Goal: Task Accomplishment & Management: Manage account settings

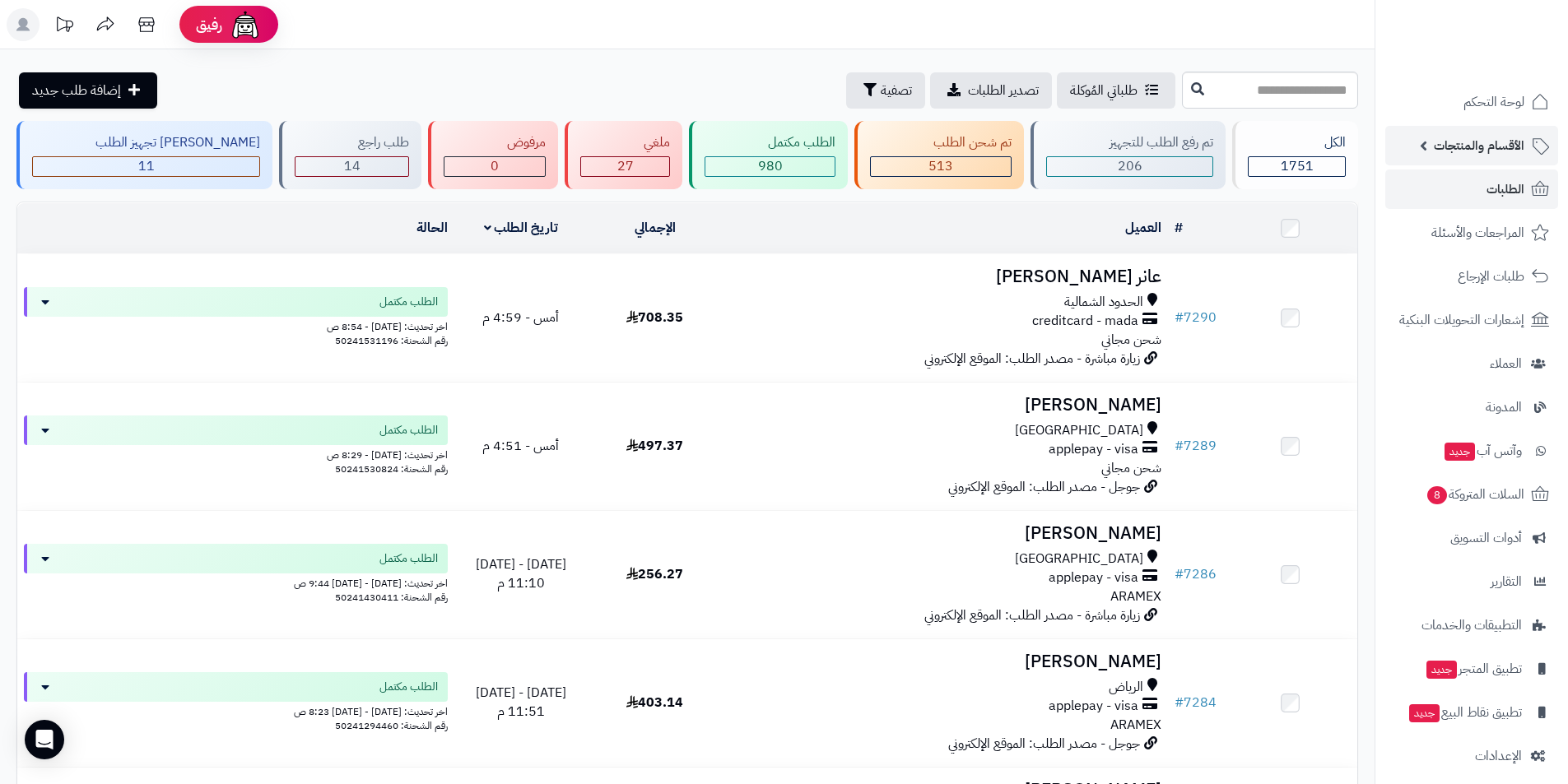
click at [1488, 148] on span "الأقسام والمنتجات" at bounding box center [1479, 146] width 90 height 23
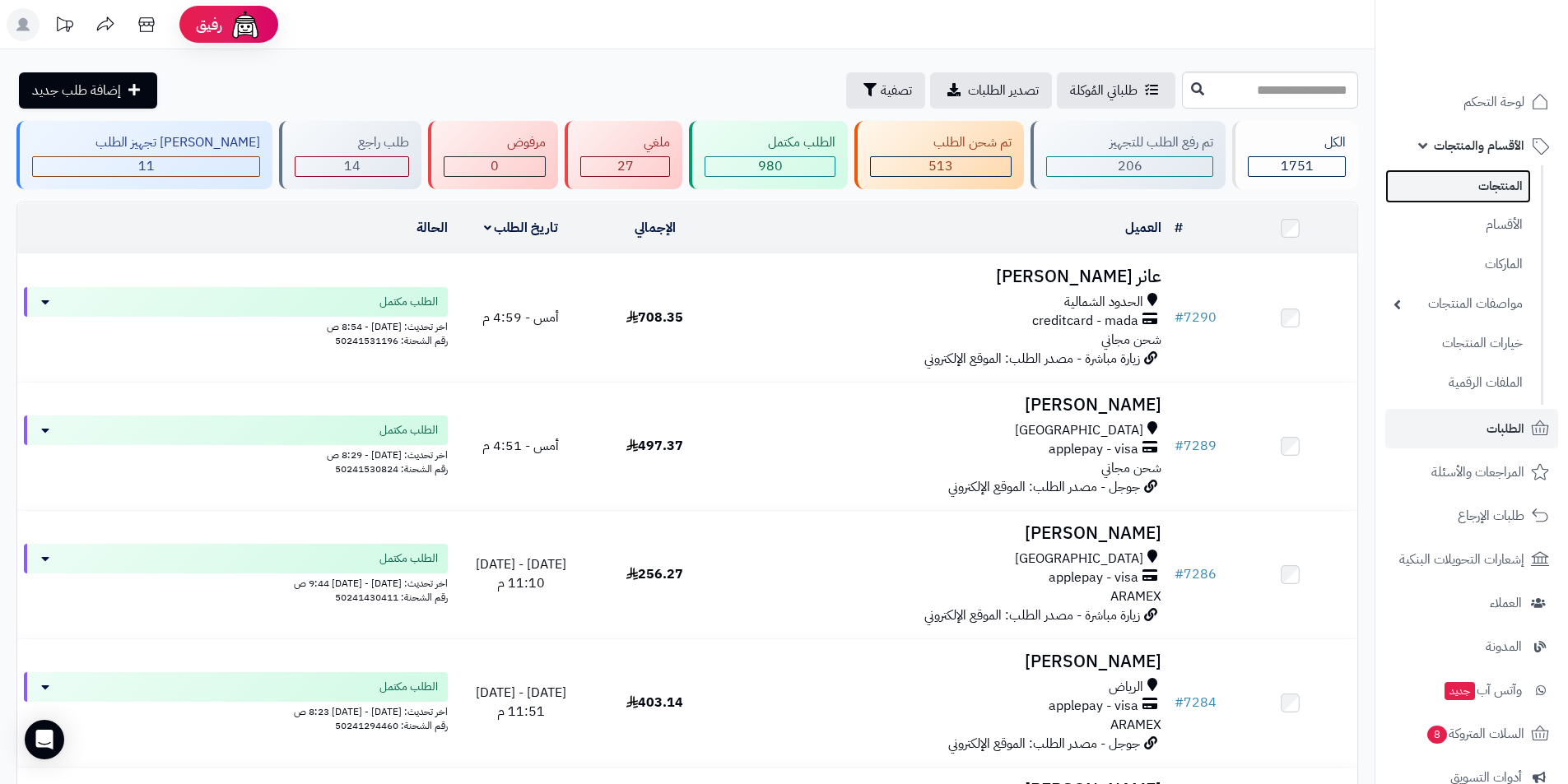
click at [1487, 181] on link "المنتجات" at bounding box center [1457, 186] width 146 height 34
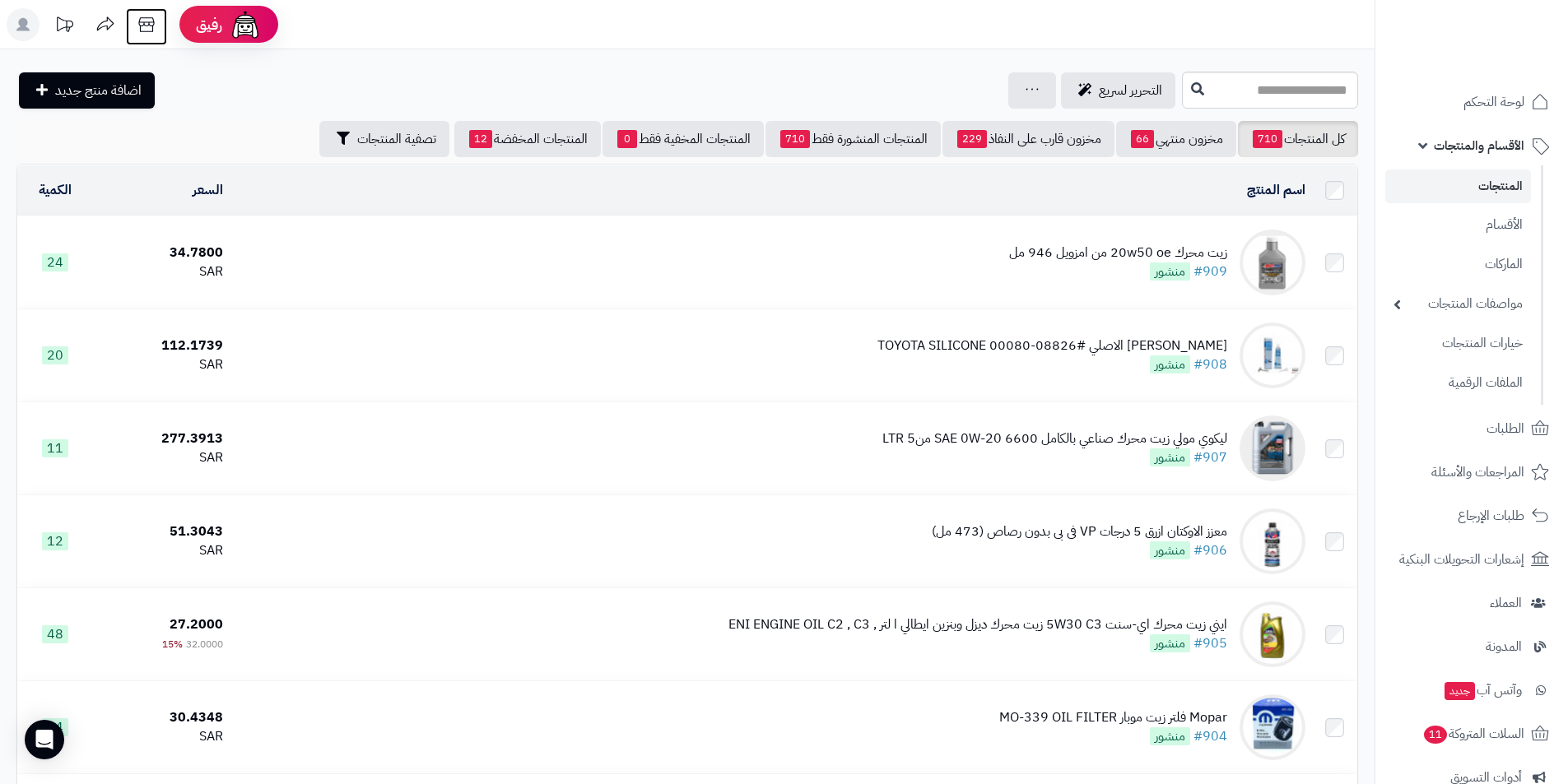
click at [148, 25] on icon at bounding box center [146, 24] width 15 height 14
click at [1483, 412] on link "الطلبات" at bounding box center [1471, 428] width 173 height 39
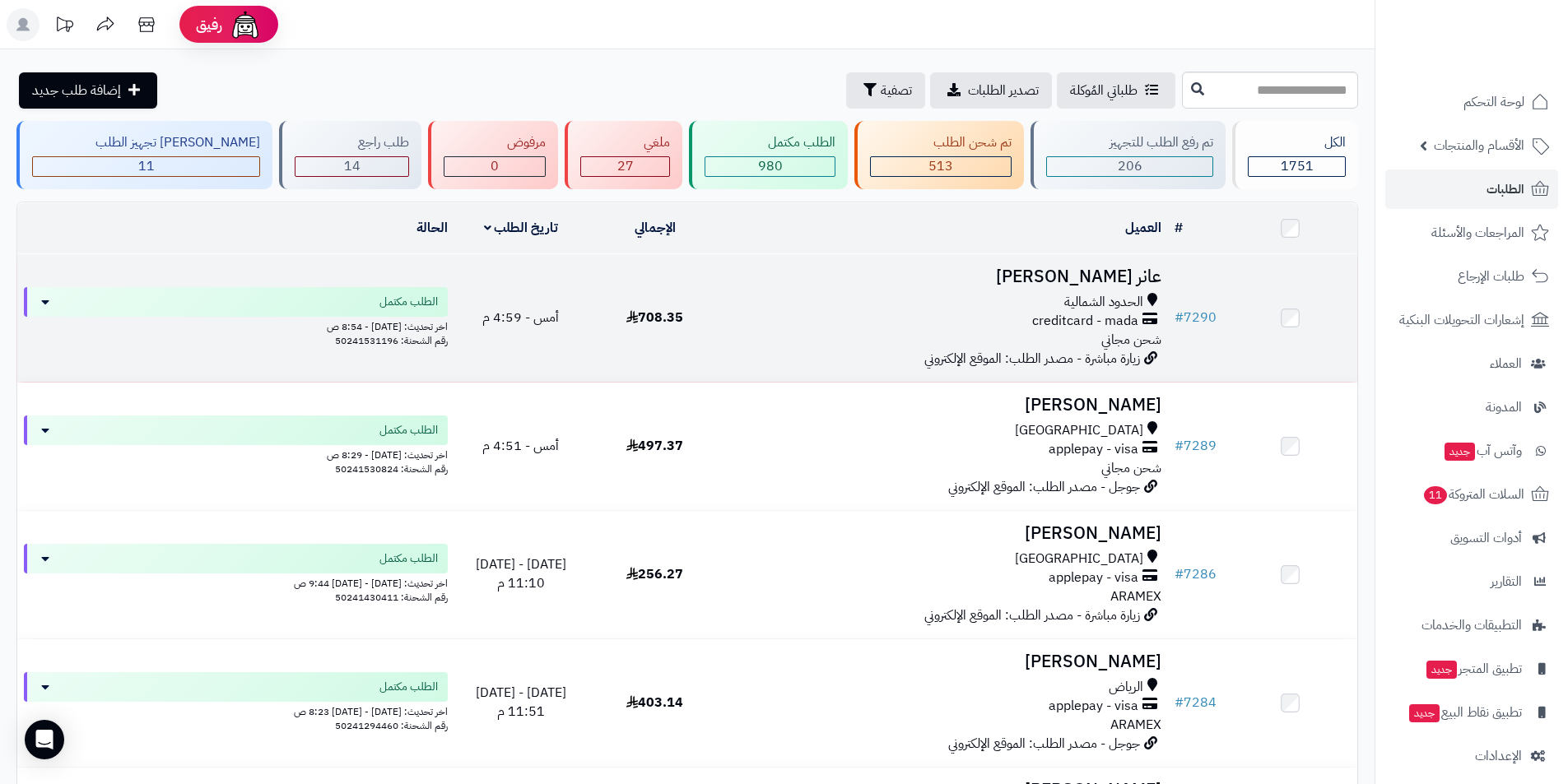
click at [1117, 267] on h3 "عانر [PERSON_NAME]" at bounding box center [945, 277] width 433 height 19
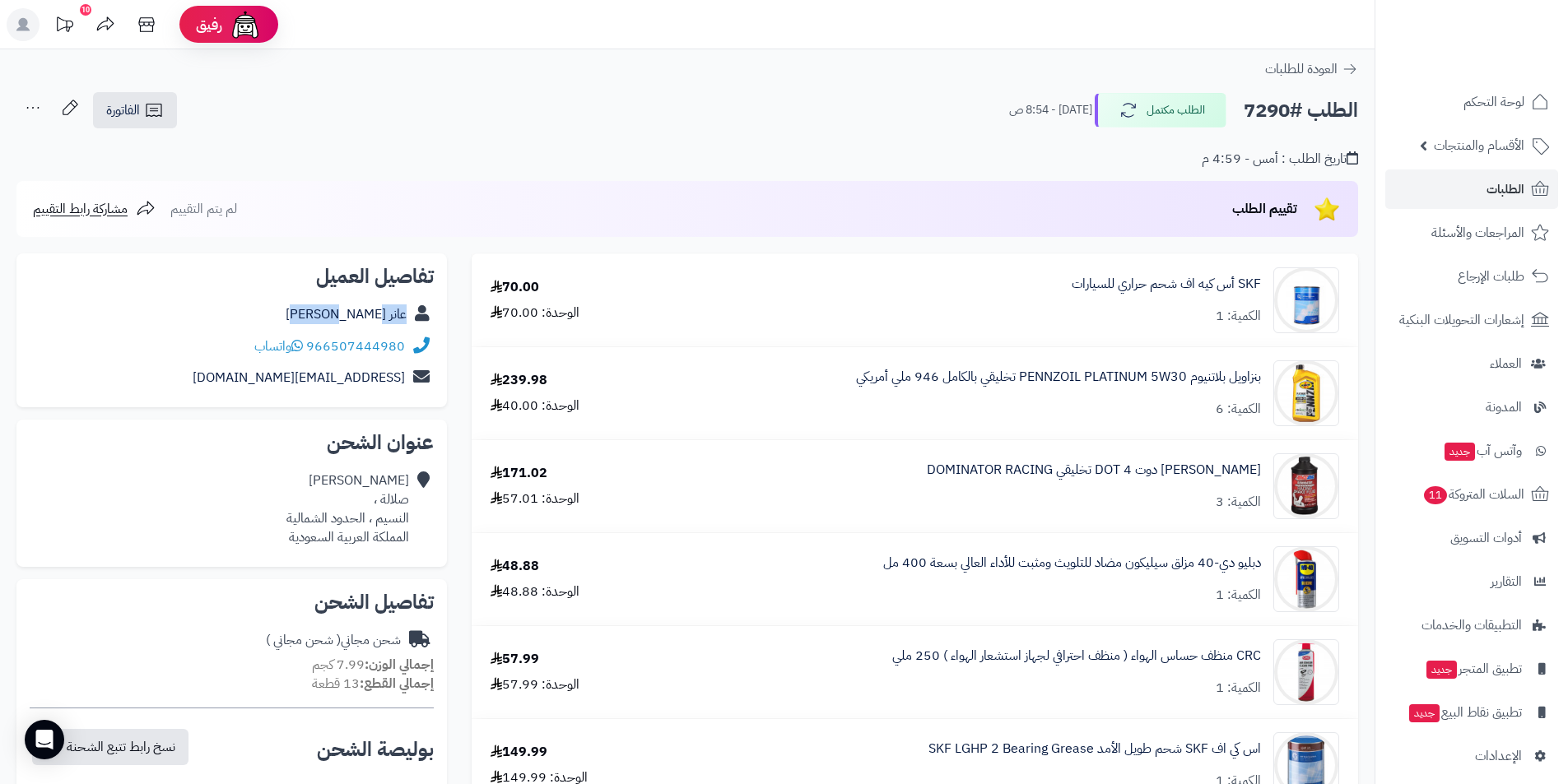
drag, startPoint x: 335, startPoint y: 314, endPoint x: 409, endPoint y: 327, distance: 75.1
click at [409, 327] on div "عانر الحازمي" at bounding box center [232, 315] width 404 height 32
copy div "عانر الحازمي"
click at [375, 318] on link "عانر الحازمي" at bounding box center [346, 314] width 121 height 20
click at [123, 100] on link "الفاتورة" at bounding box center [134, 110] width 84 height 37
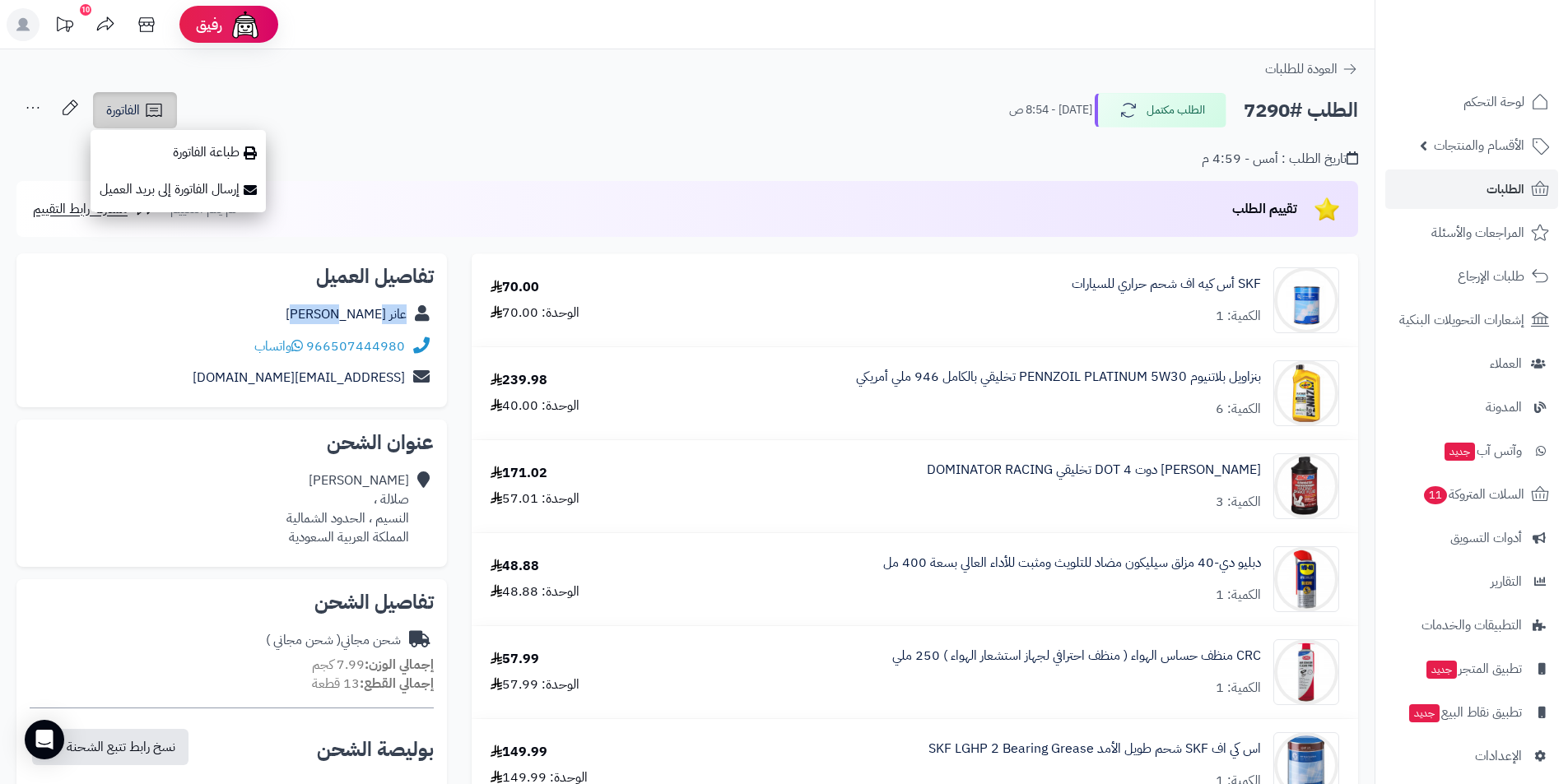
scroll to position [329, 0]
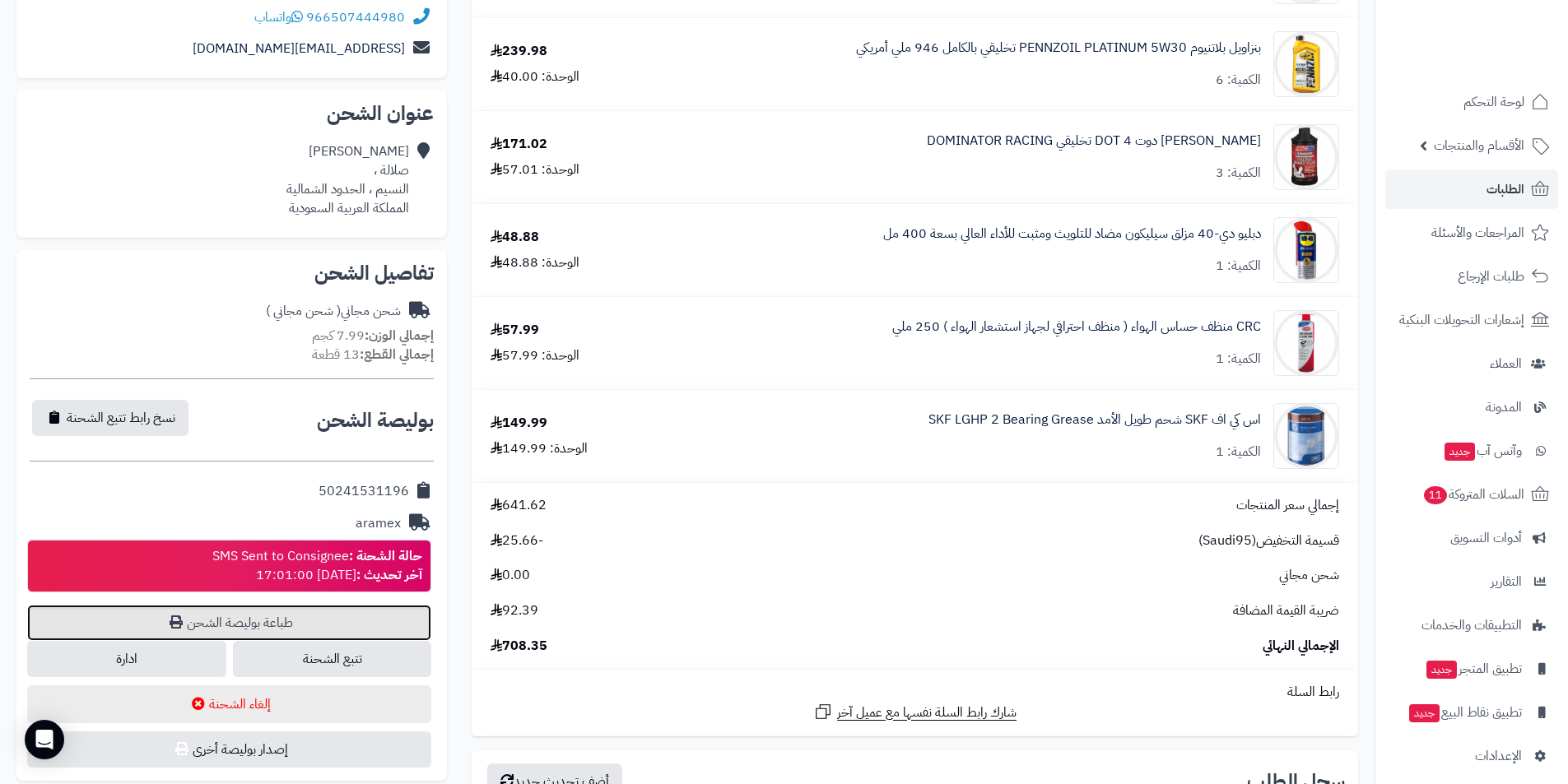
click at [306, 616] on link "طباعة بوليصة الشحن" at bounding box center [229, 623] width 404 height 37
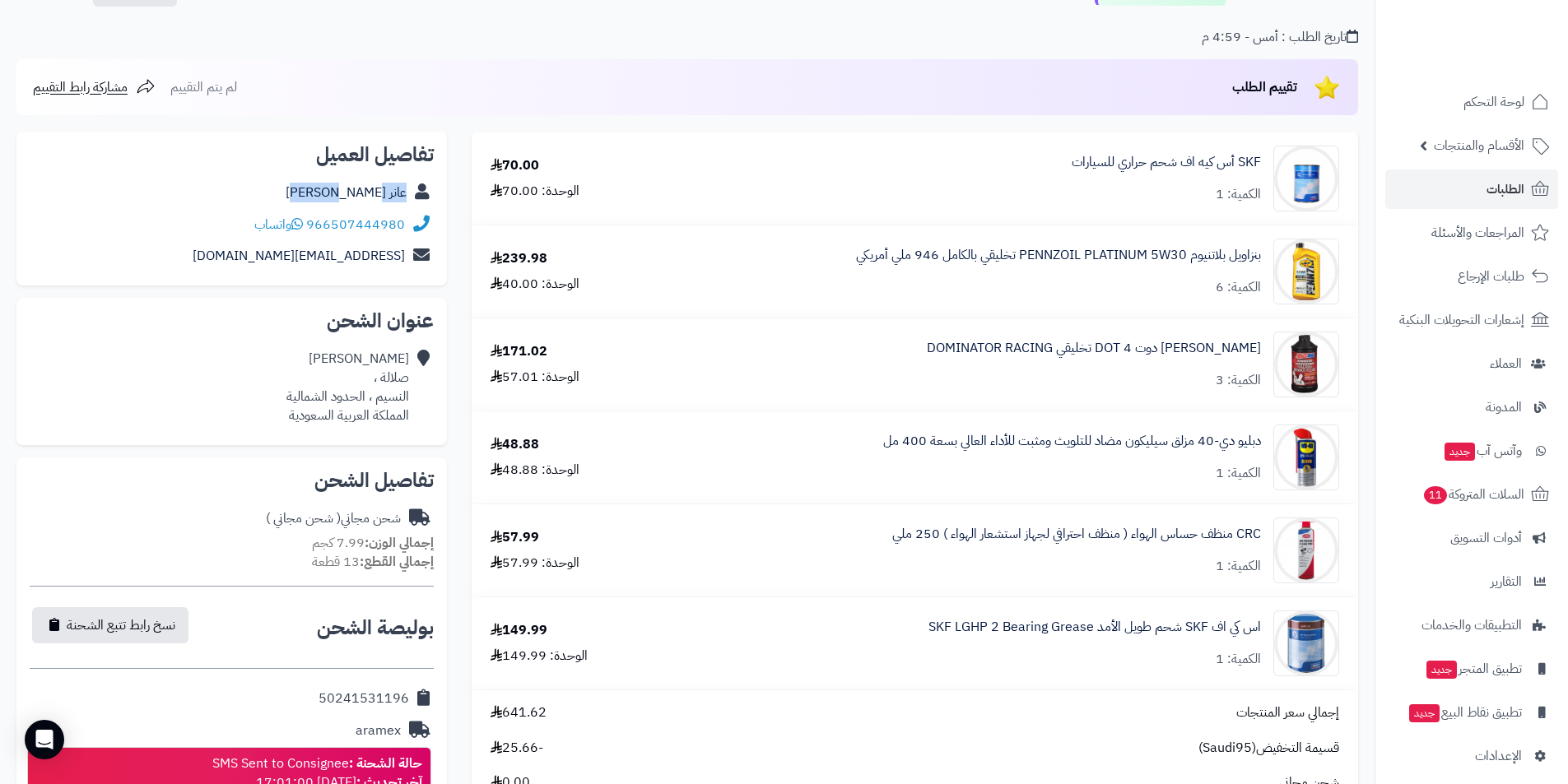
scroll to position [164, 0]
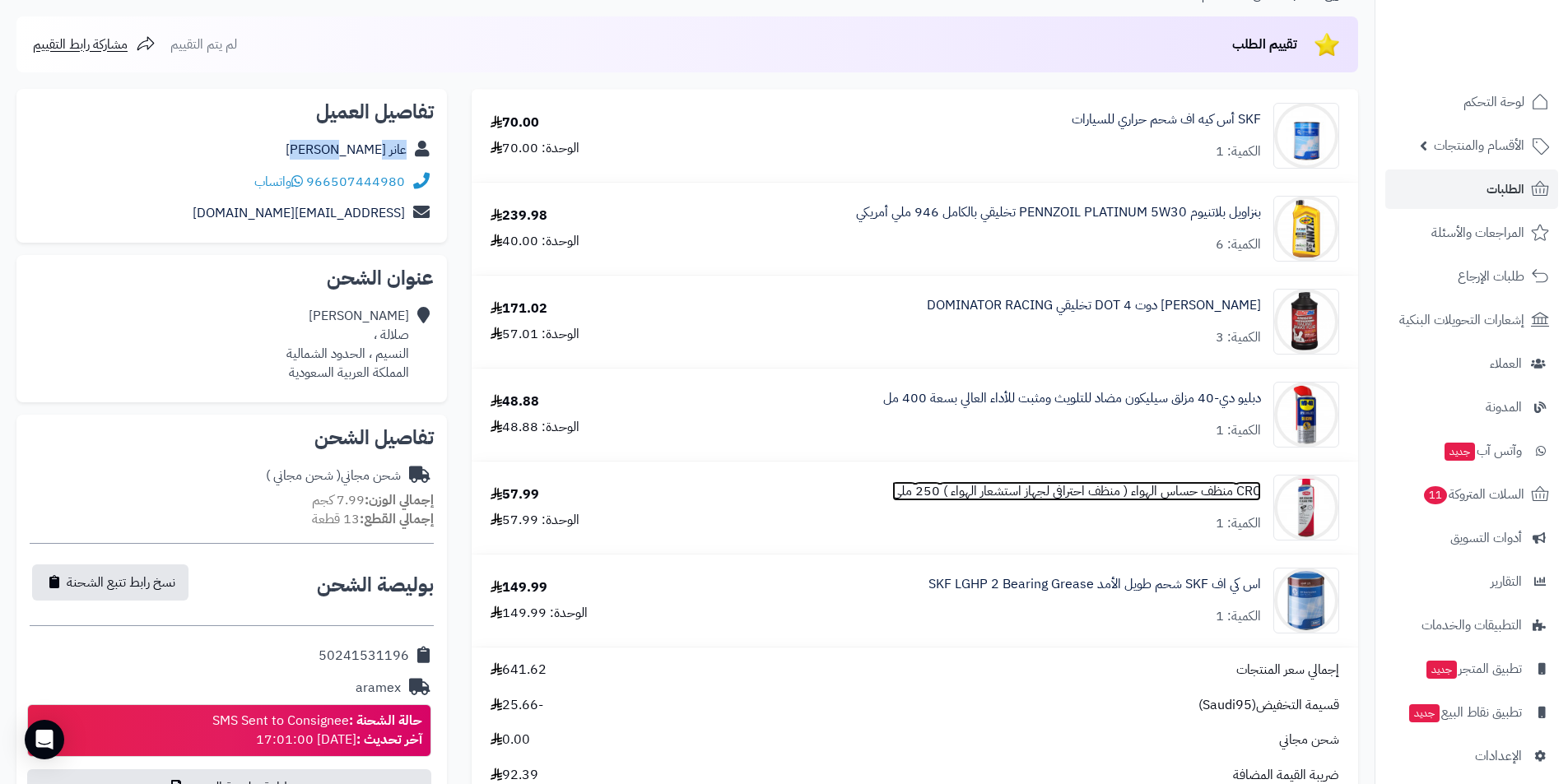
click at [1004, 484] on link "CRC منظف حساس الهواء ( منظف احترافي لجهاز استشعار الهواء ) 250 ملي" at bounding box center [1076, 492] width 369 height 19
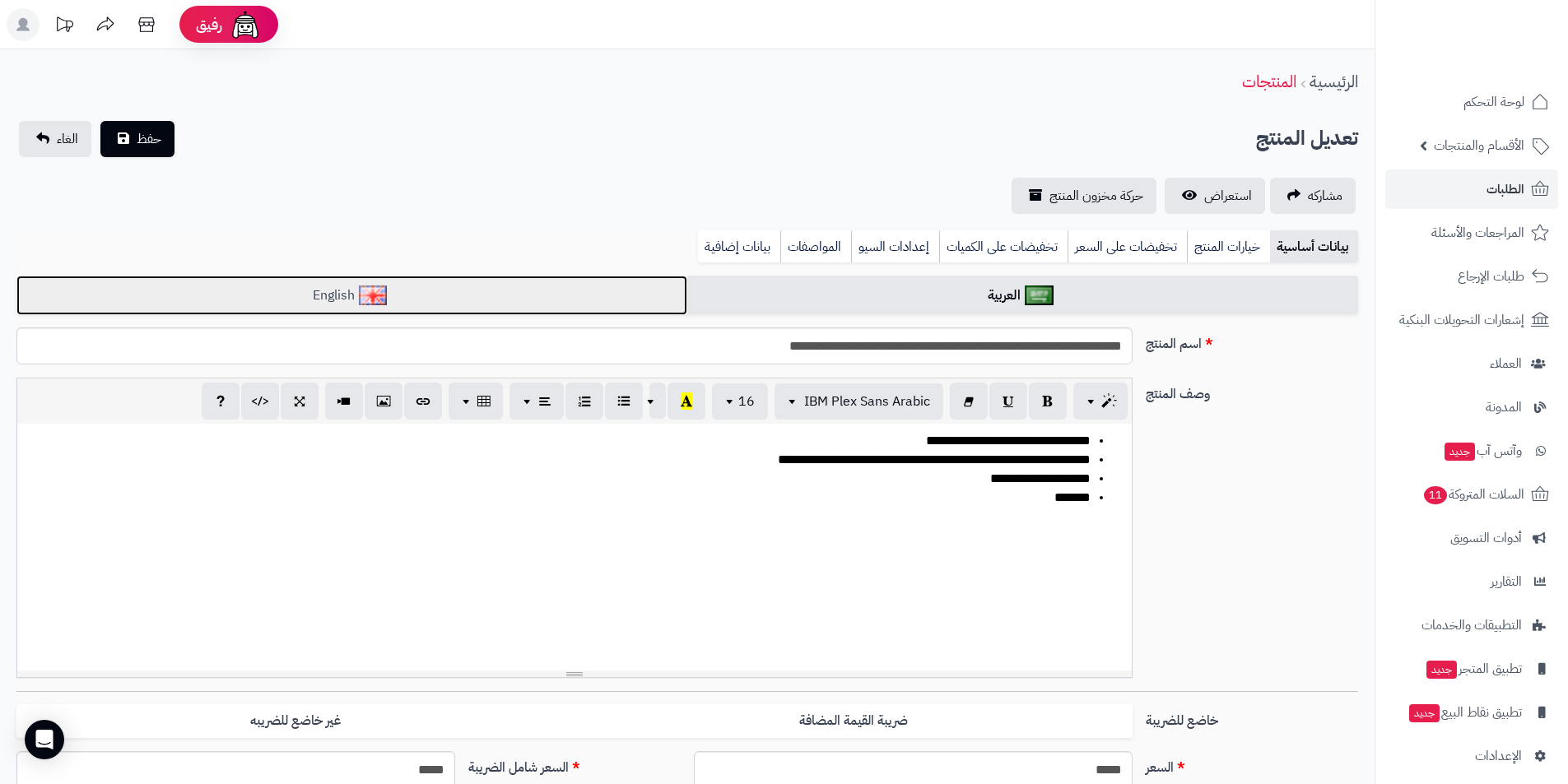
click at [508, 298] on link "English" at bounding box center [352, 295] width 671 height 40
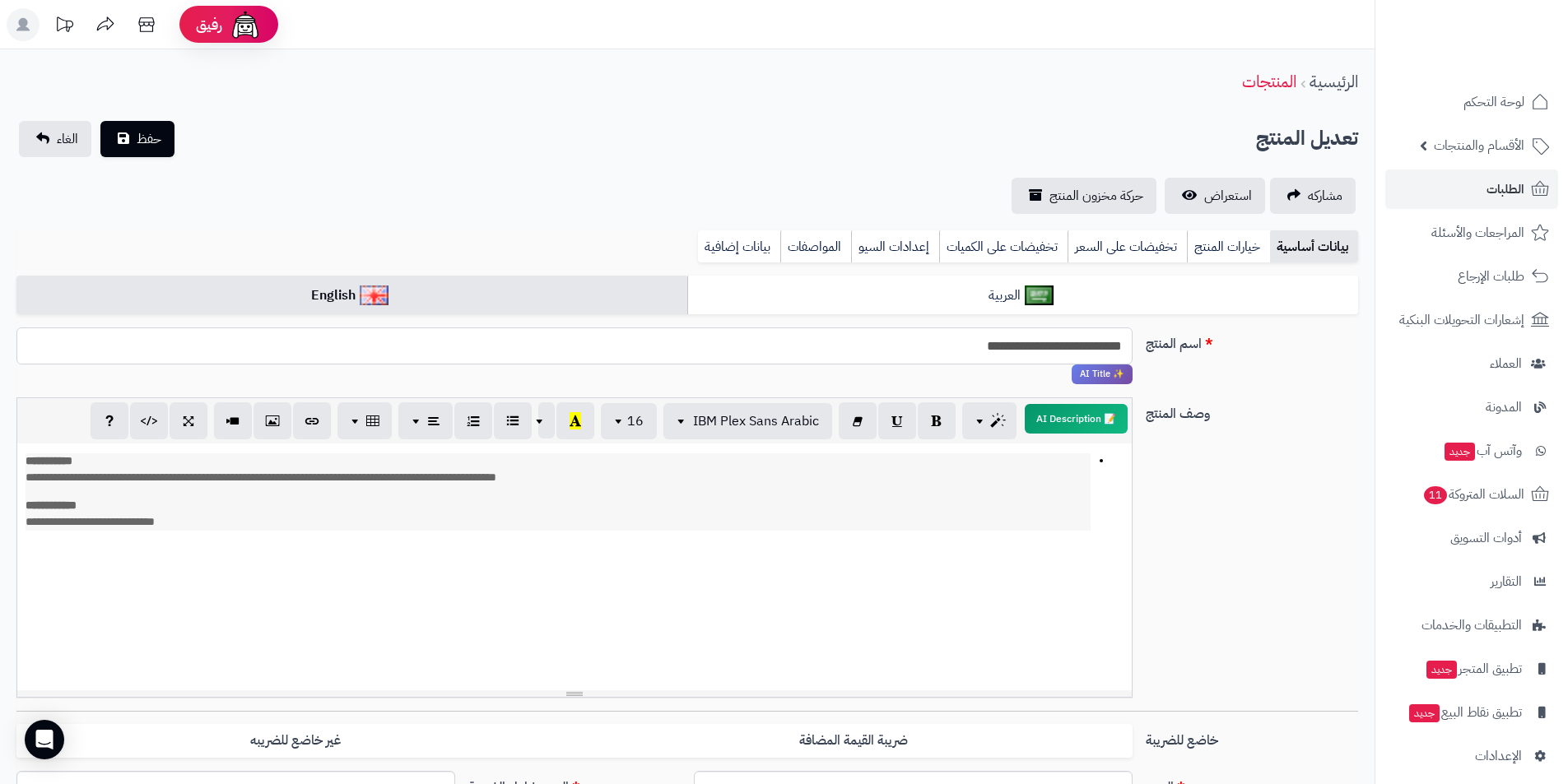
click at [841, 359] on input "**********" at bounding box center [574, 346] width 1116 height 37
click at [1130, 350] on input "**********" at bounding box center [574, 346] width 1116 height 37
type input "**********"
click at [142, 129] on span "حفظ" at bounding box center [148, 138] width 25 height 20
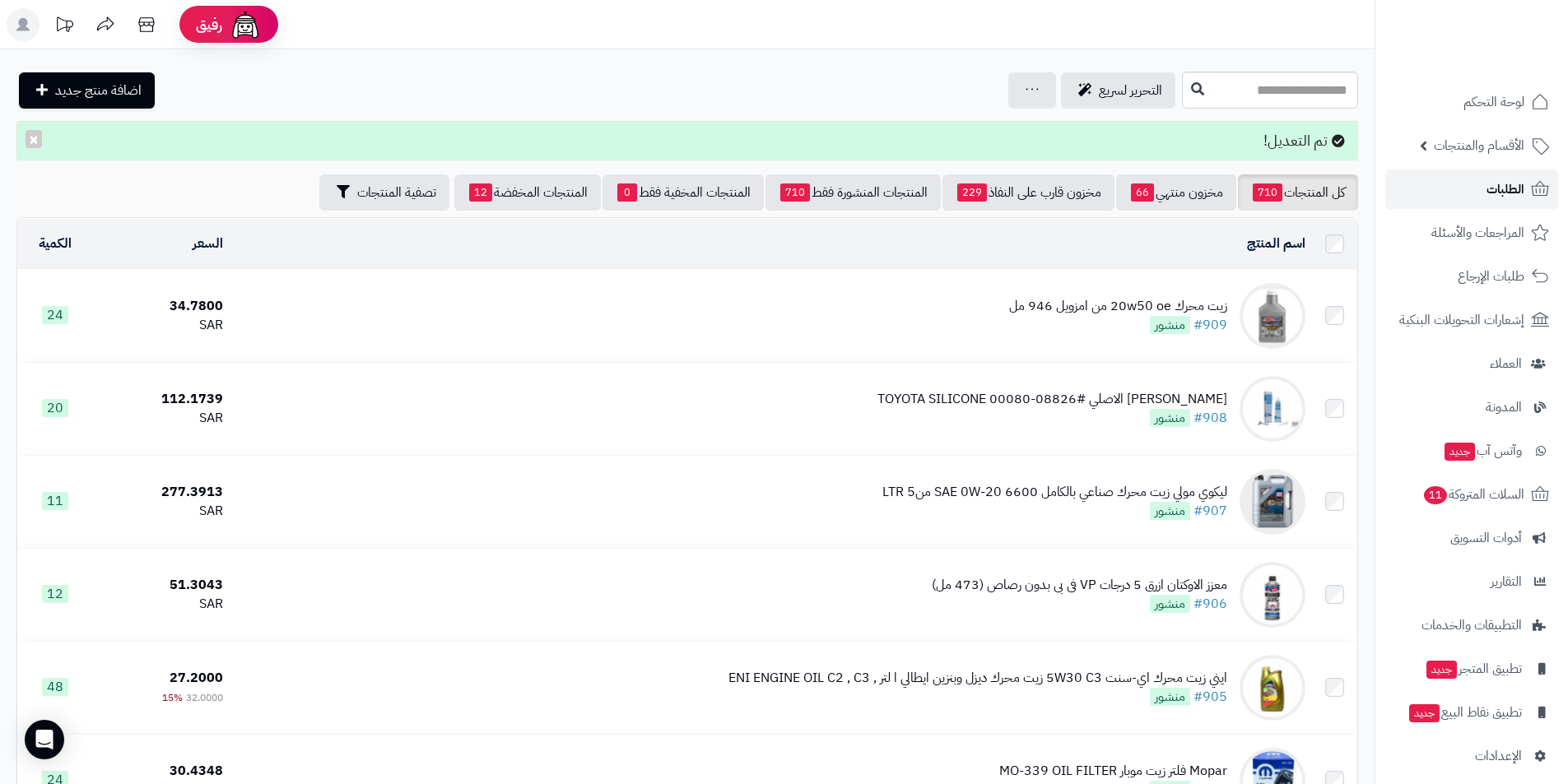
click at [1501, 192] on span "الطلبات" at bounding box center [1505, 189] width 37 height 23
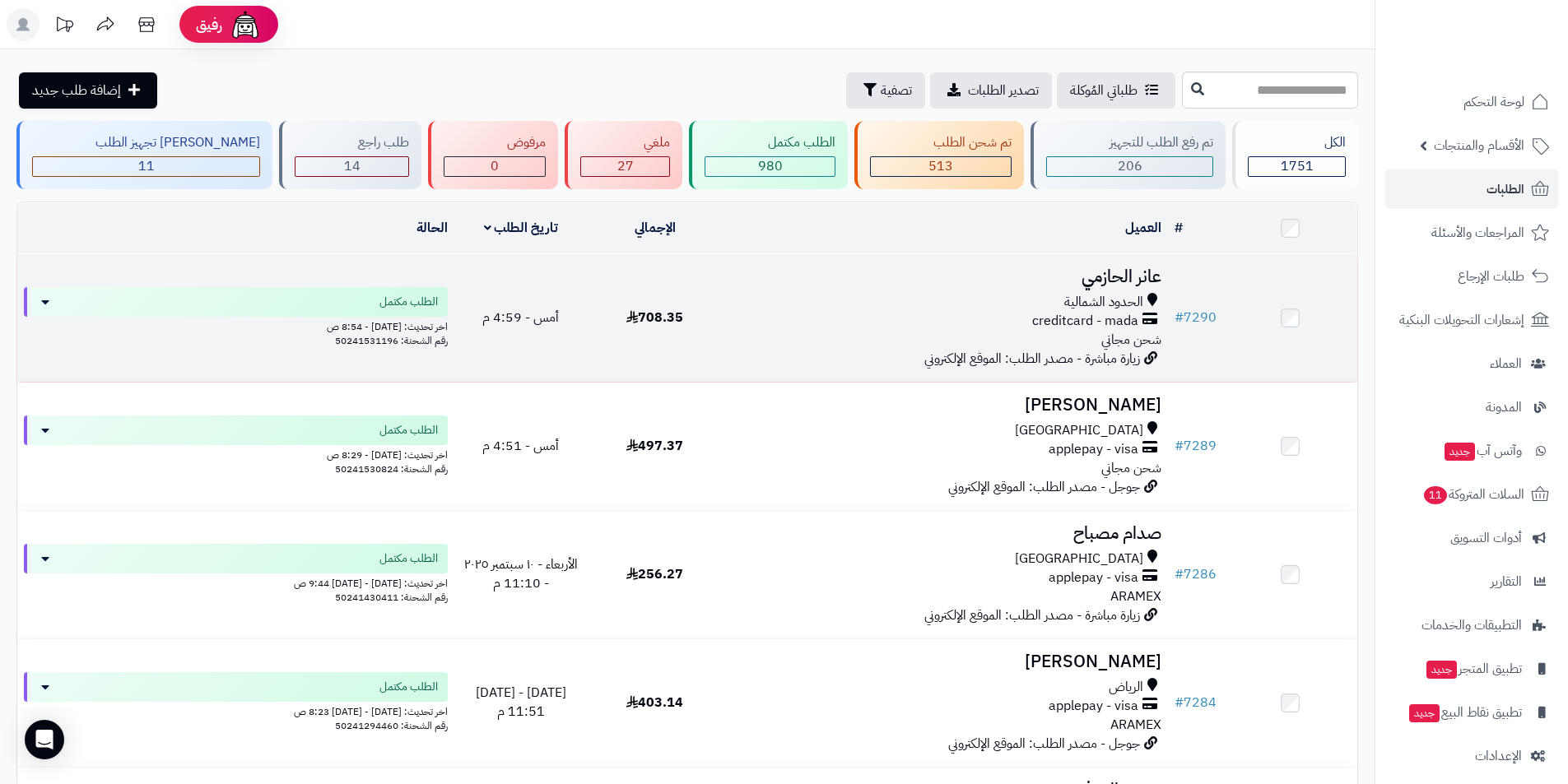
click at [1098, 312] on span "creditcard - mada" at bounding box center [1084, 321] width 106 height 19
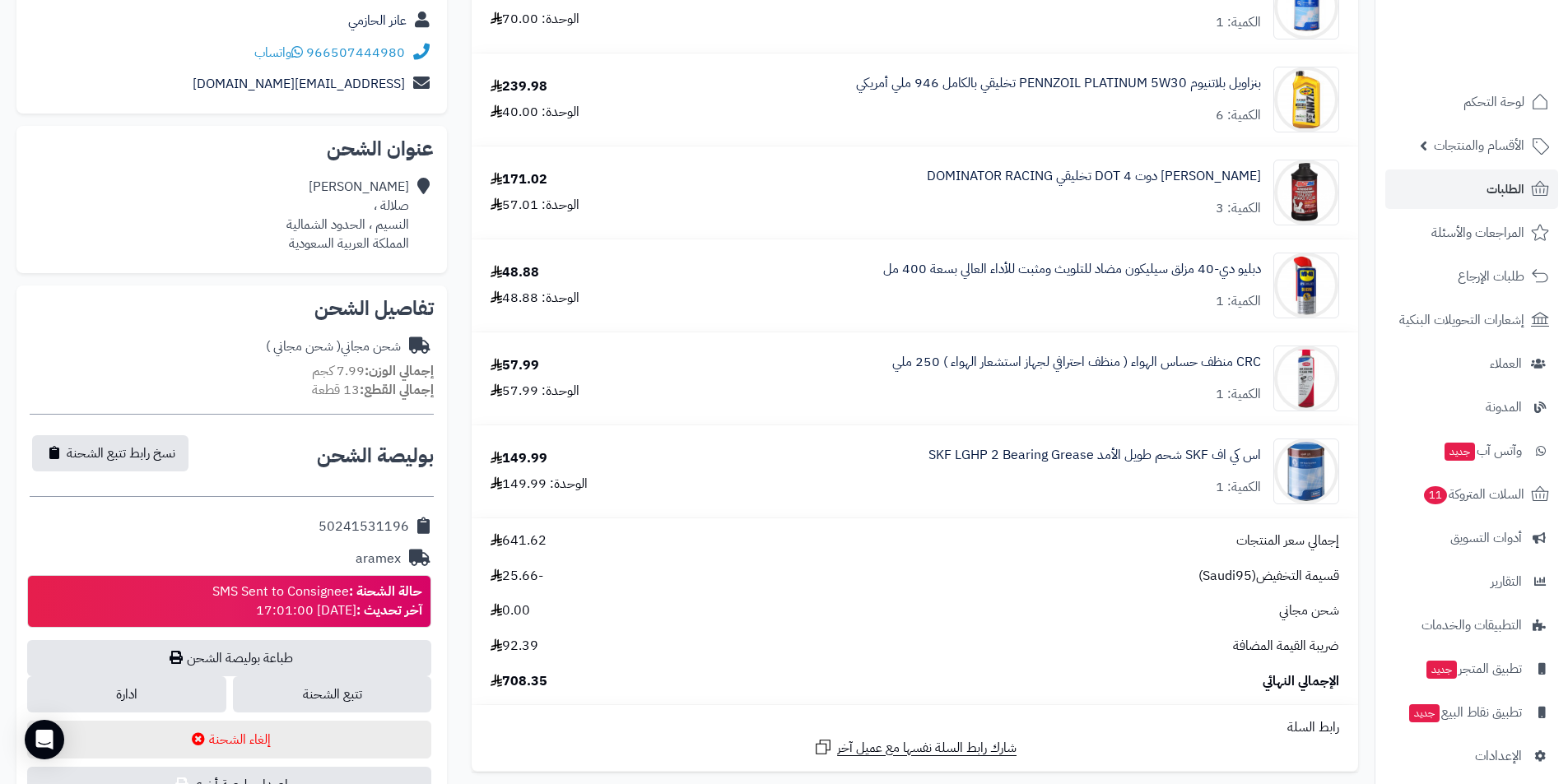
scroll to position [494, 0]
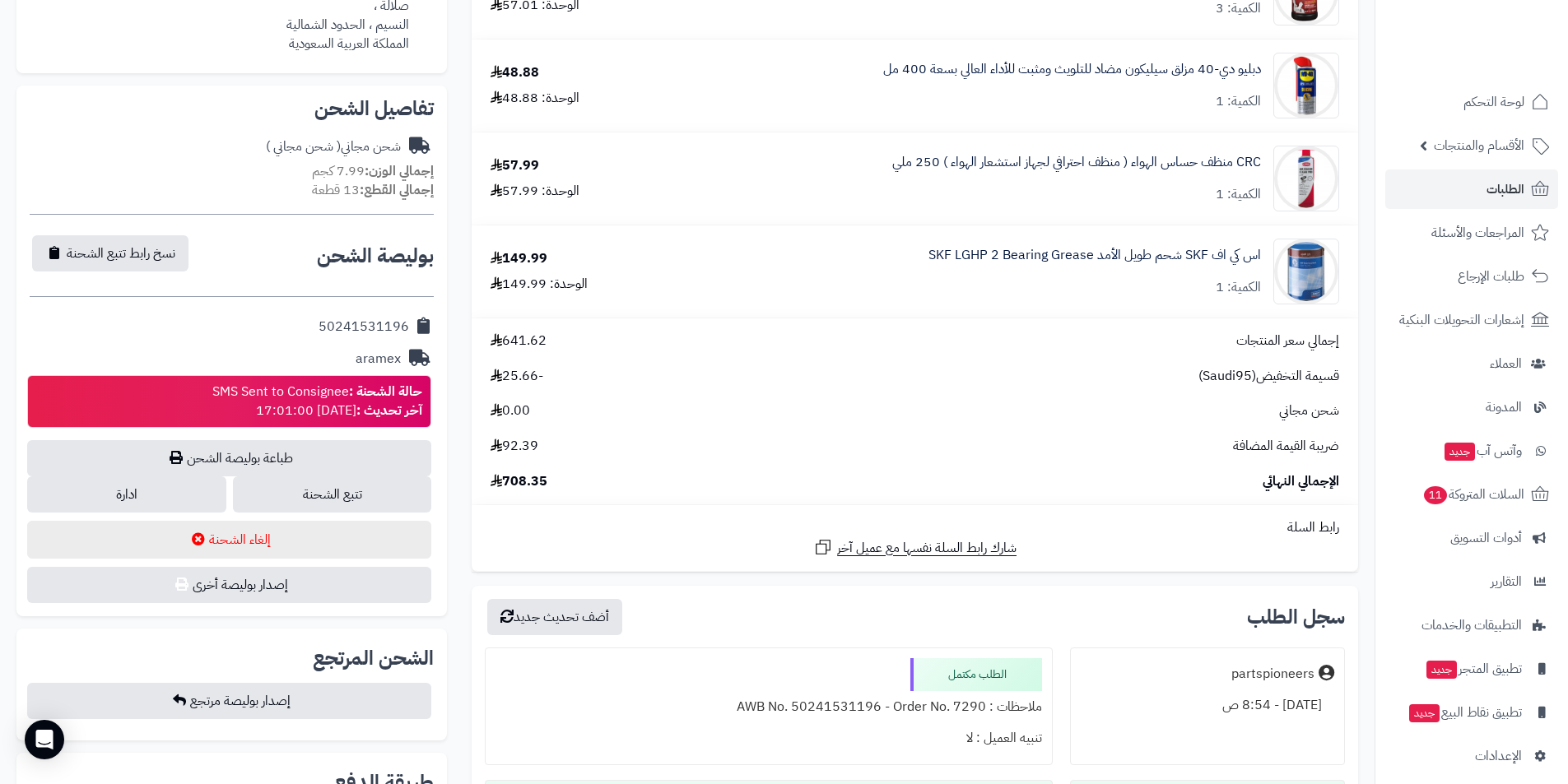
click at [525, 375] on span "-25.66" at bounding box center [517, 376] width 53 height 19
drag, startPoint x: 541, startPoint y: 374, endPoint x: 506, endPoint y: 369, distance: 35.4
click at [506, 369] on span "-25.66" at bounding box center [517, 376] width 53 height 19
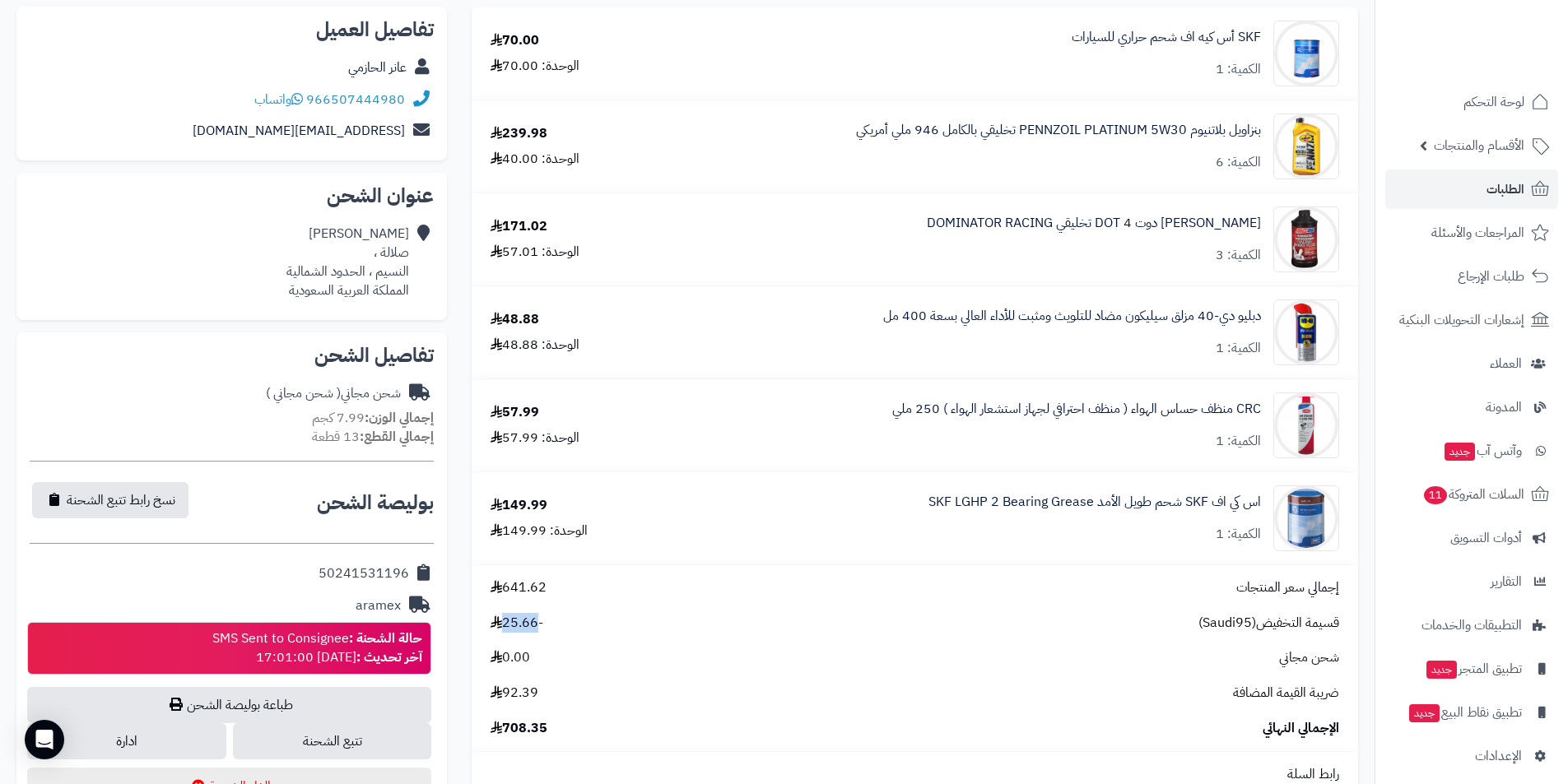
scroll to position [0, 0]
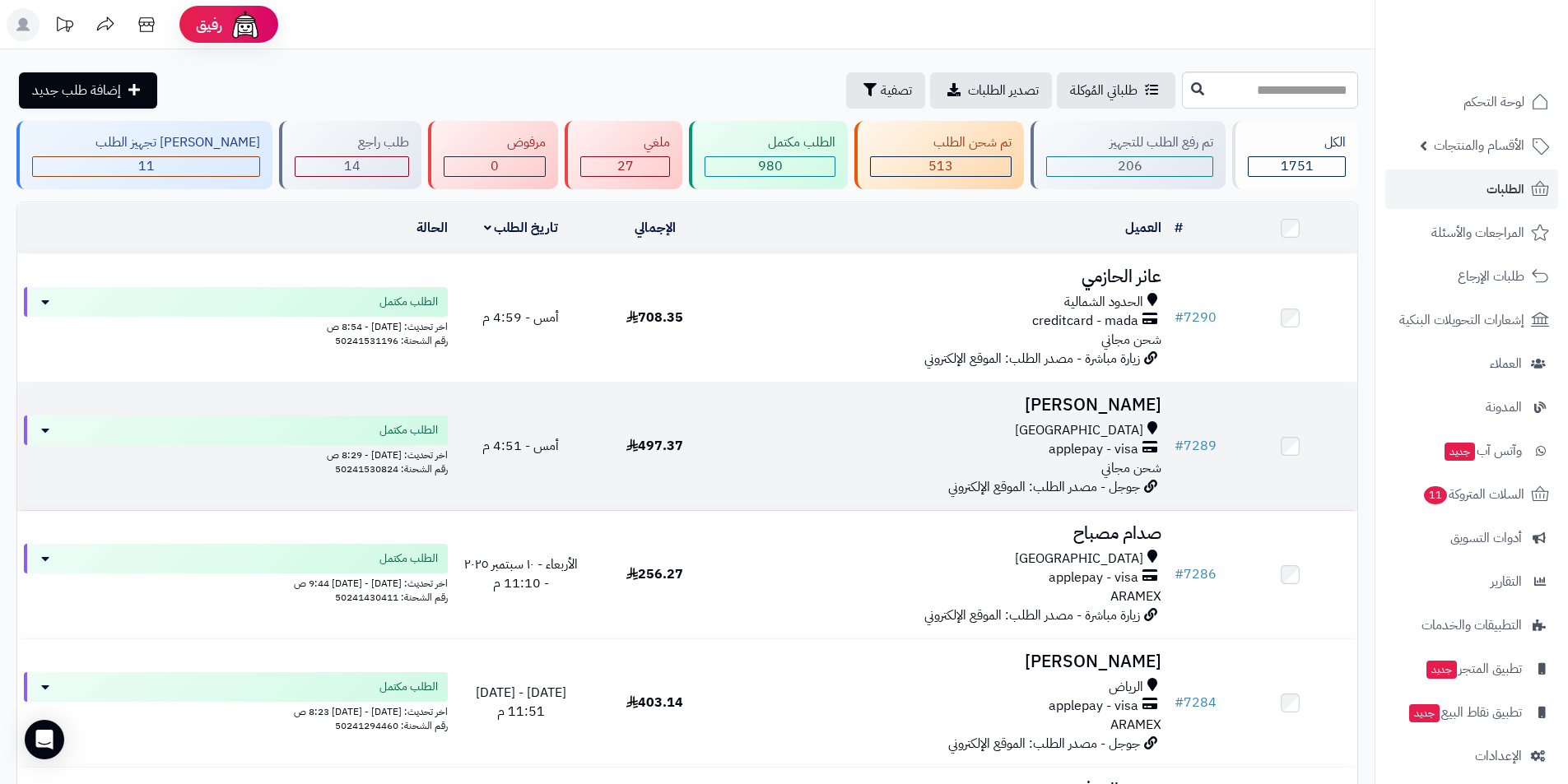
click at [1097, 409] on h3 "[PERSON_NAME]" at bounding box center [945, 405] width 433 height 19
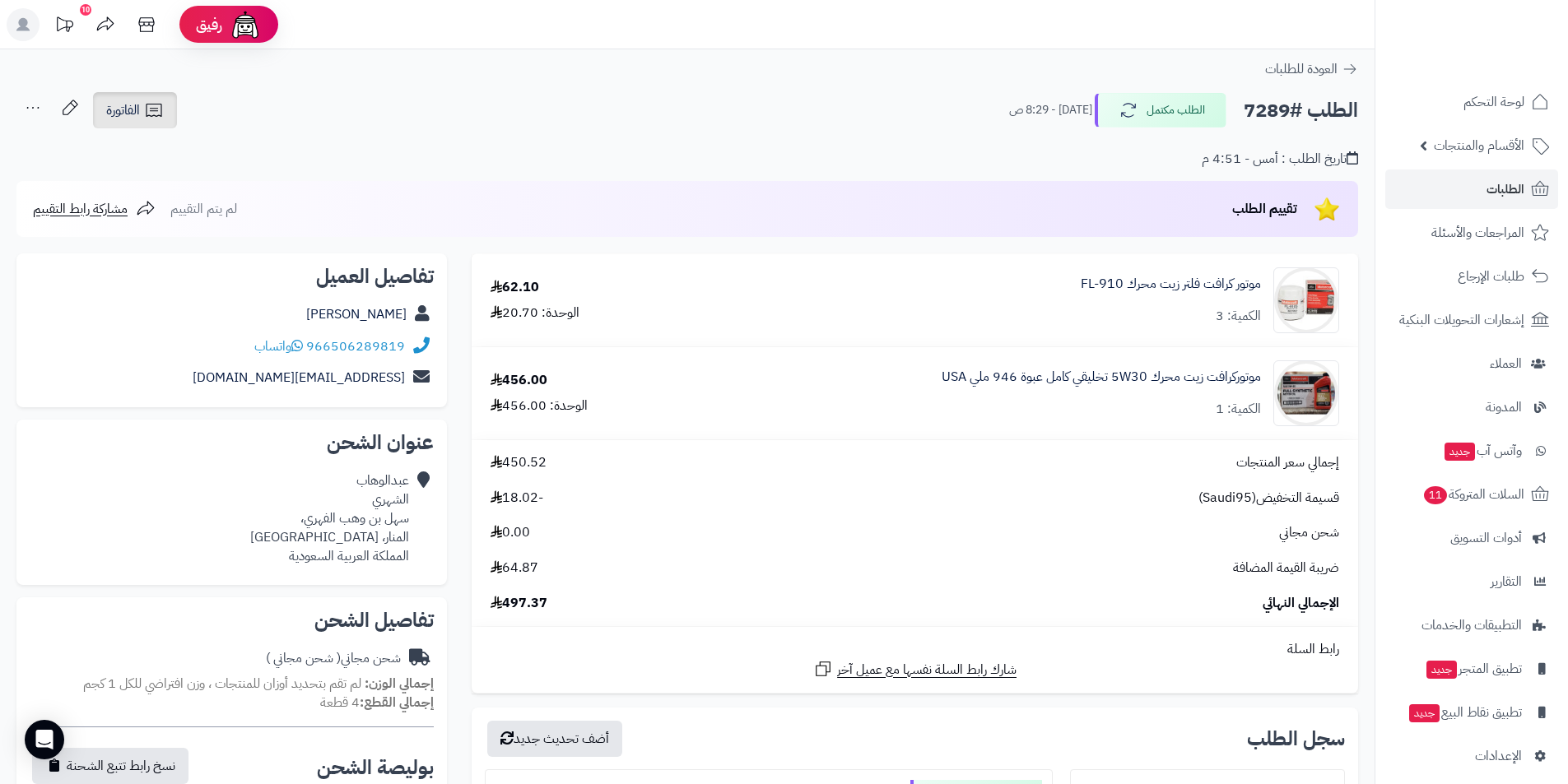
click at [161, 111] on icon at bounding box center [153, 110] width 20 height 20
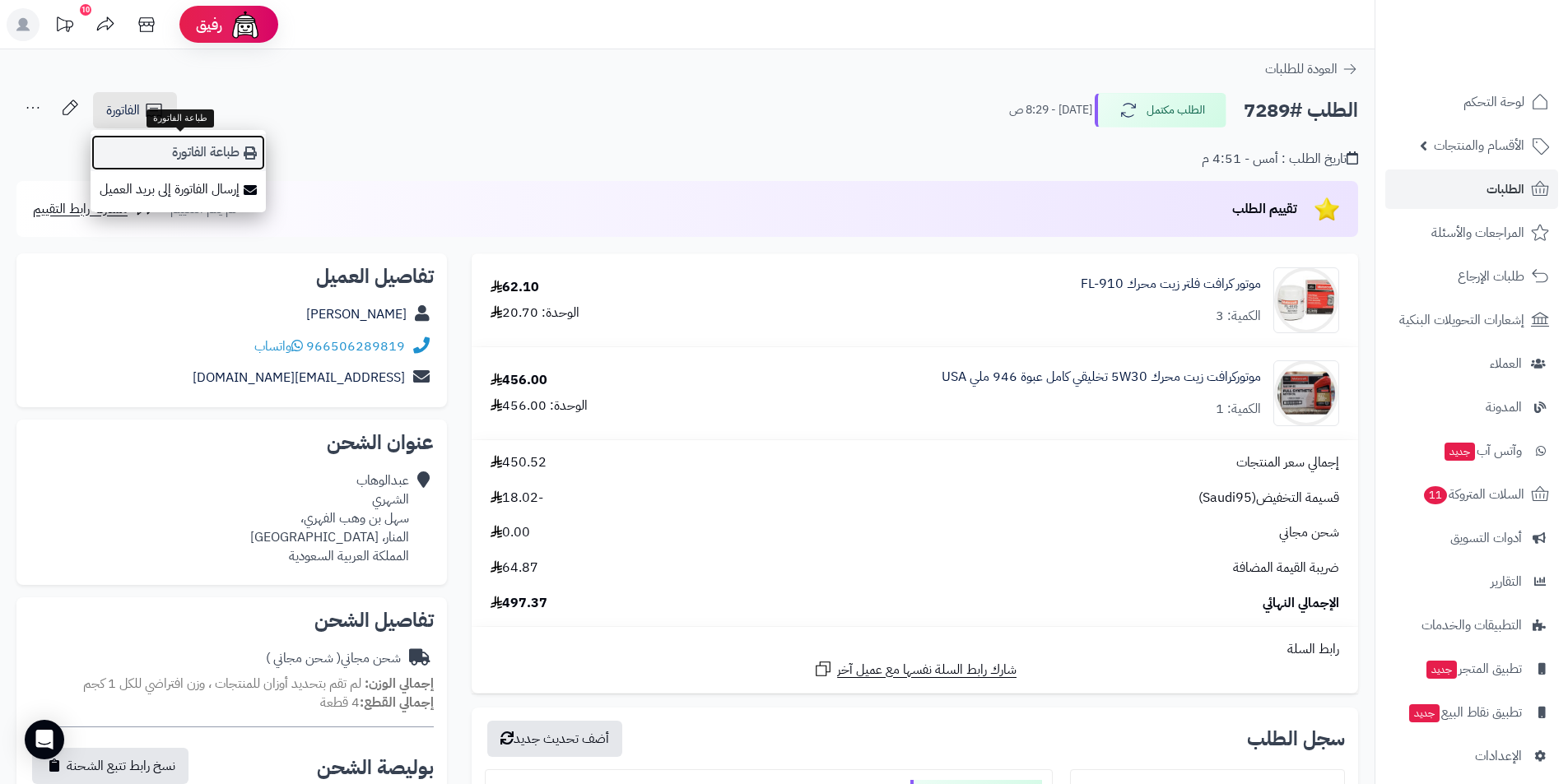
click at [221, 156] on link "طباعة الفاتورة" at bounding box center [178, 153] width 175 height 37
